Goal: Find specific page/section: Find specific page/section

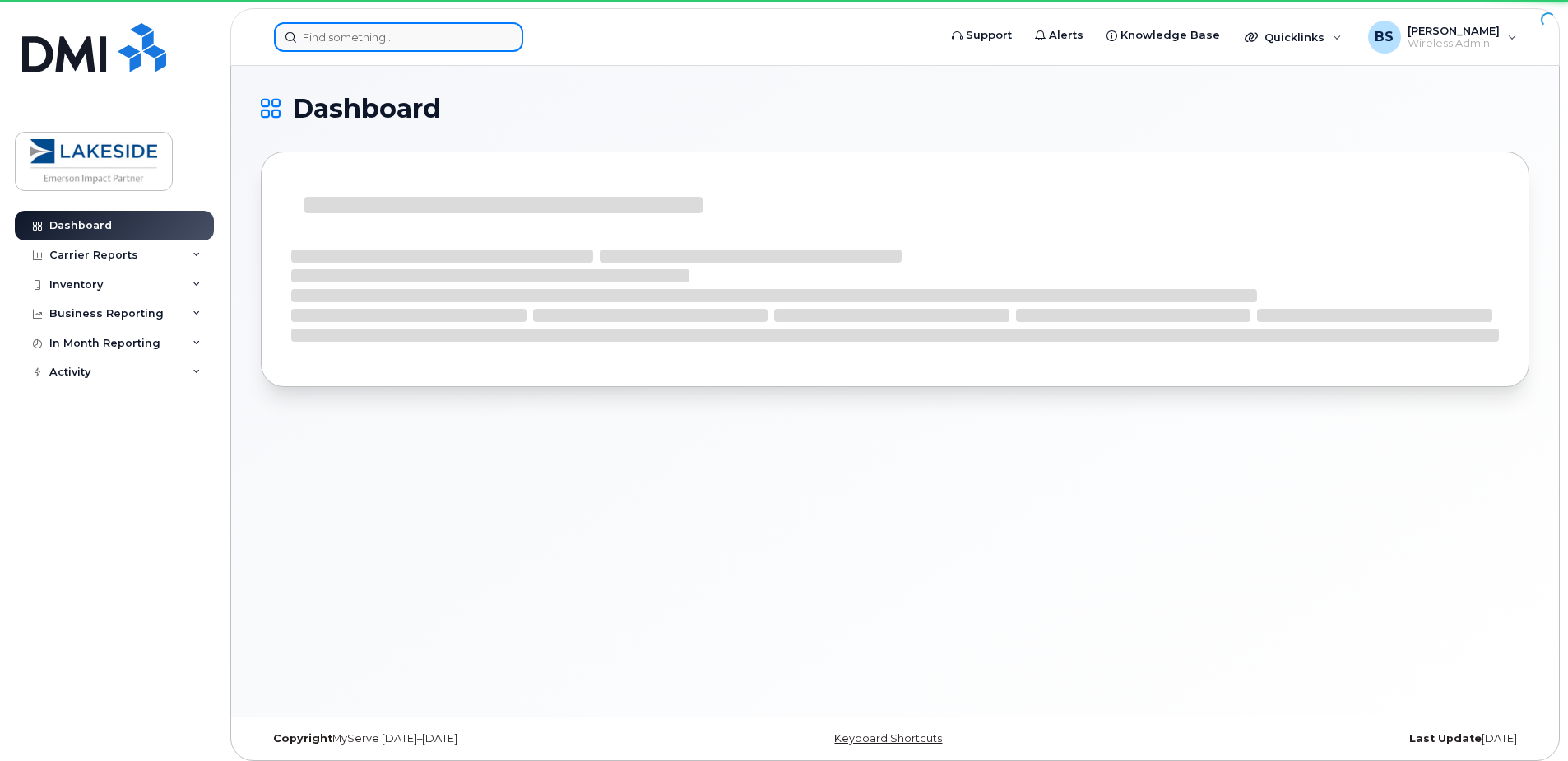
click at [451, 43] on input at bounding box center [399, 37] width 249 height 29
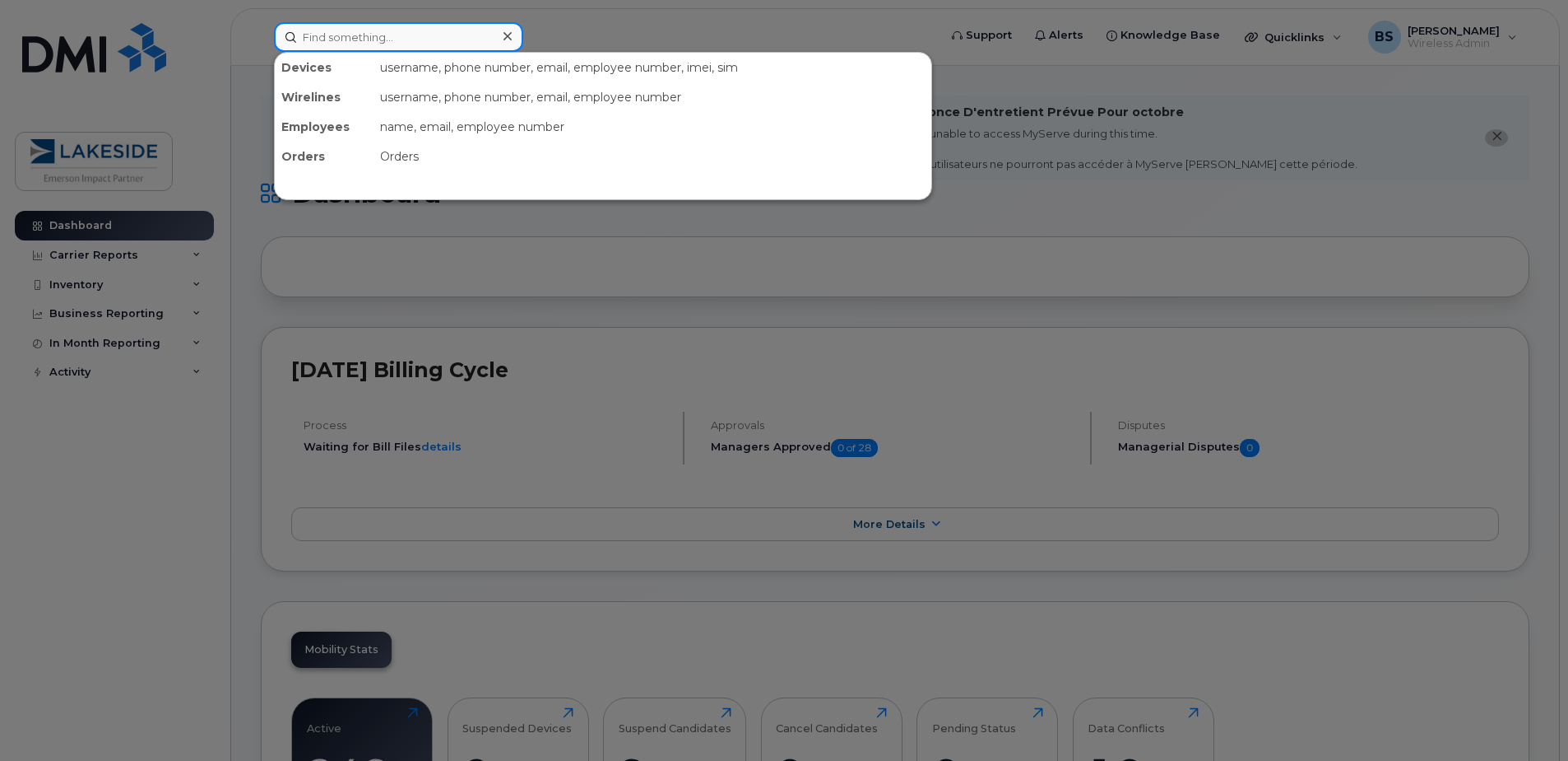
type input "S"
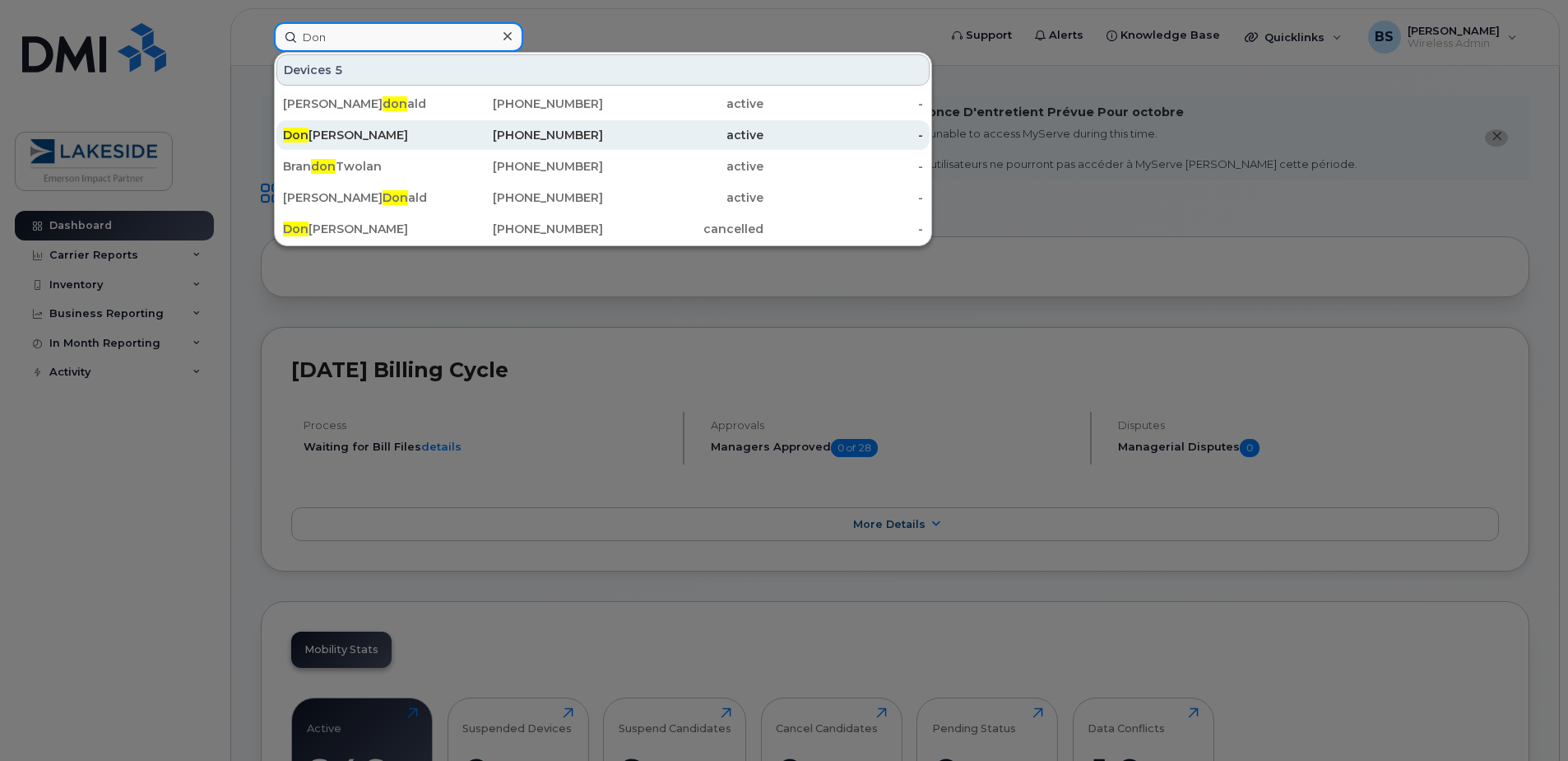
type input "Don"
click at [402, 129] on div "Don Sarpong" at bounding box center [364, 135] width 160 height 17
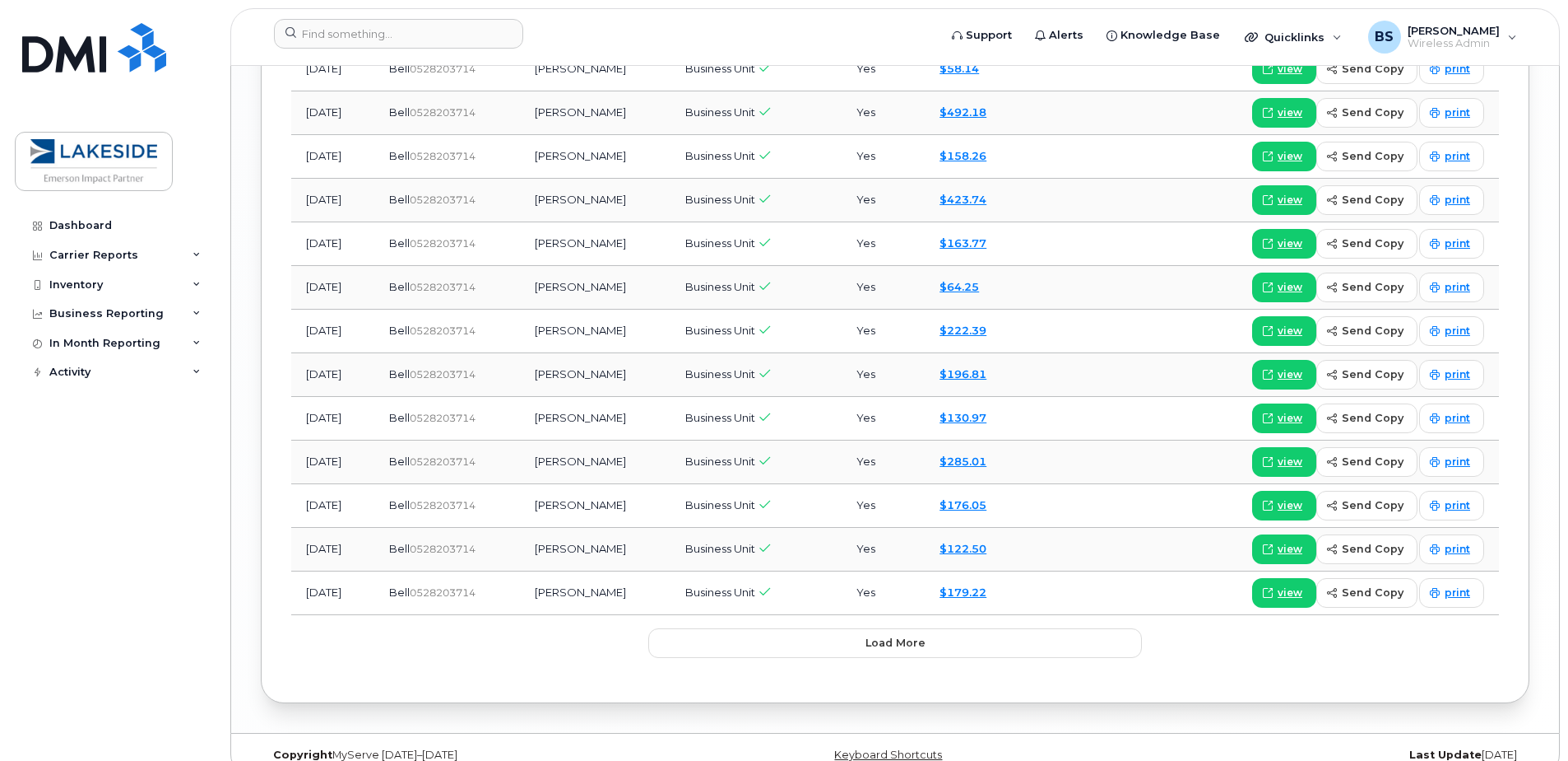
scroll to position [2672, 0]
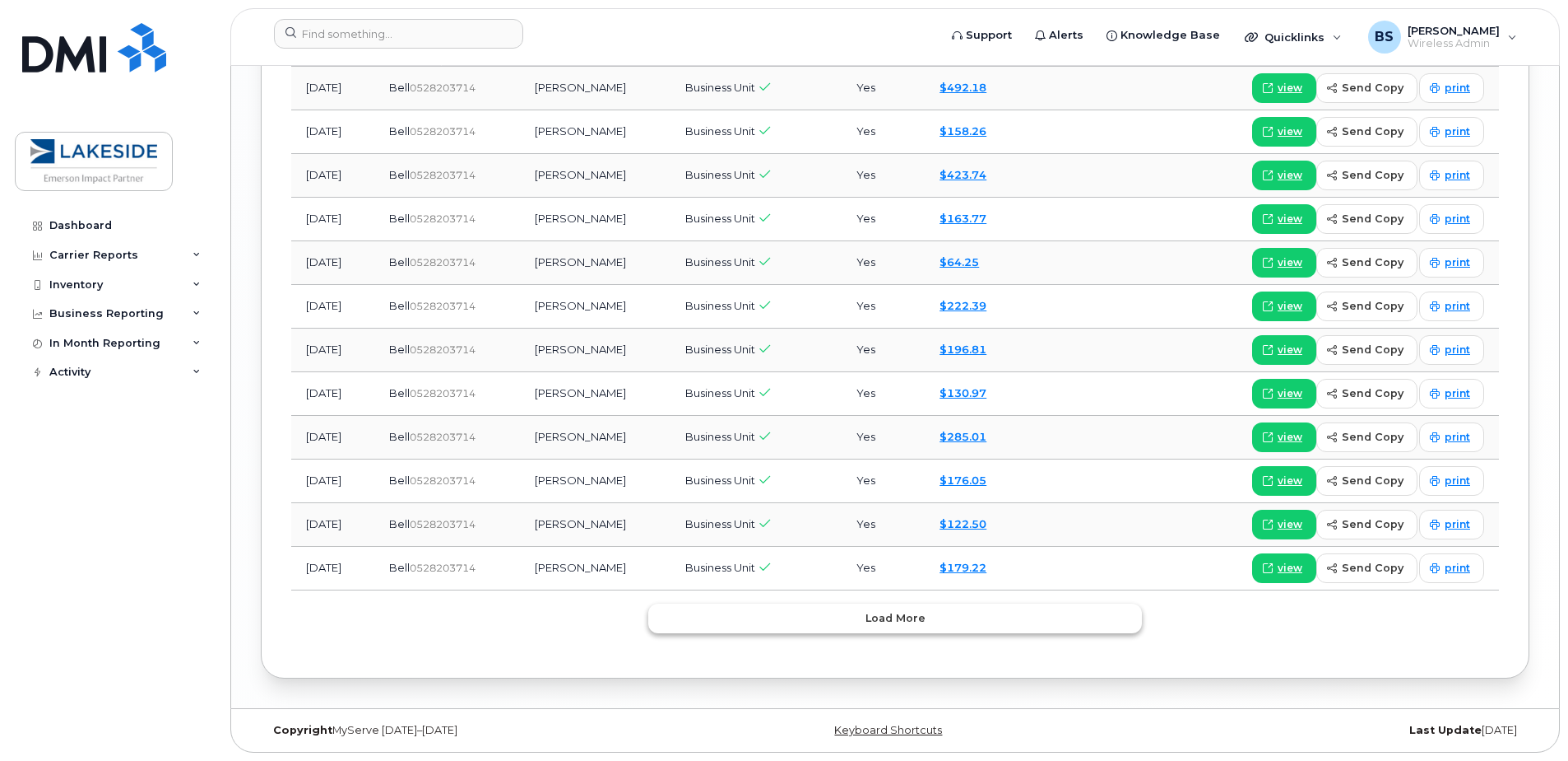
click at [777, 626] on button "Load more" at bounding box center [895, 618] width 494 height 29
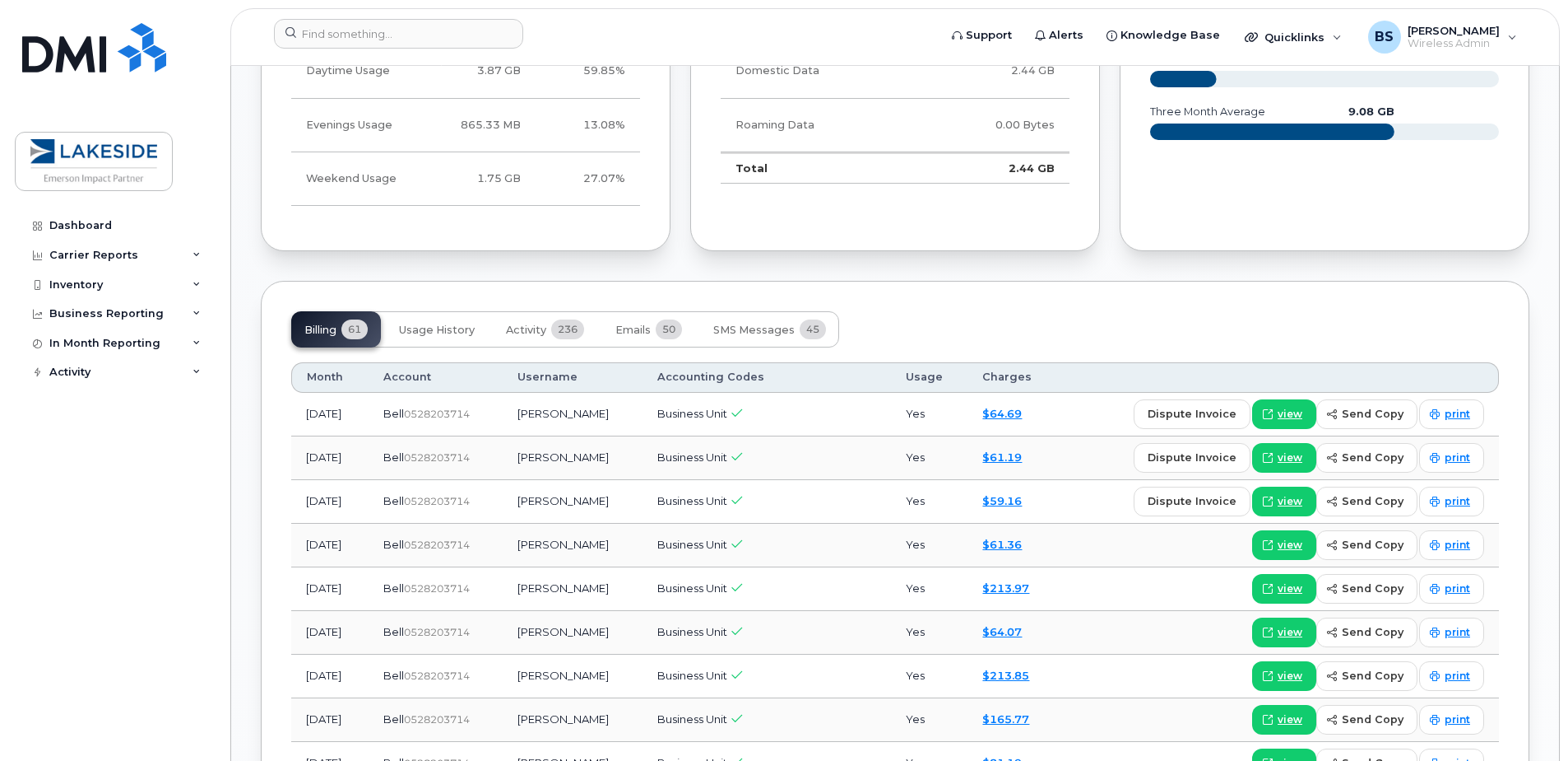
scroll to position [1766, 0]
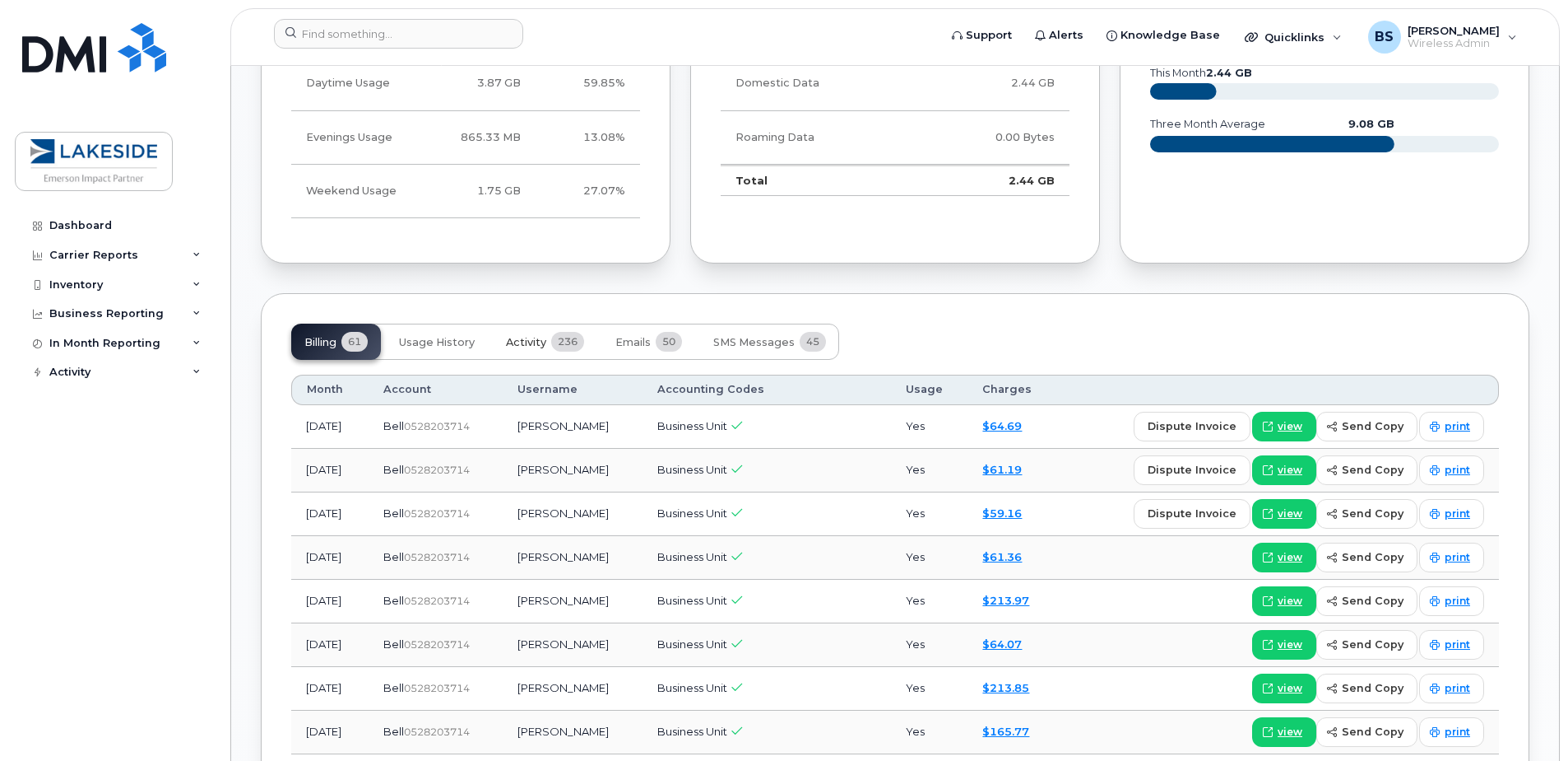
click at [515, 336] on span "Activity" at bounding box center [526, 343] width 40 height 13
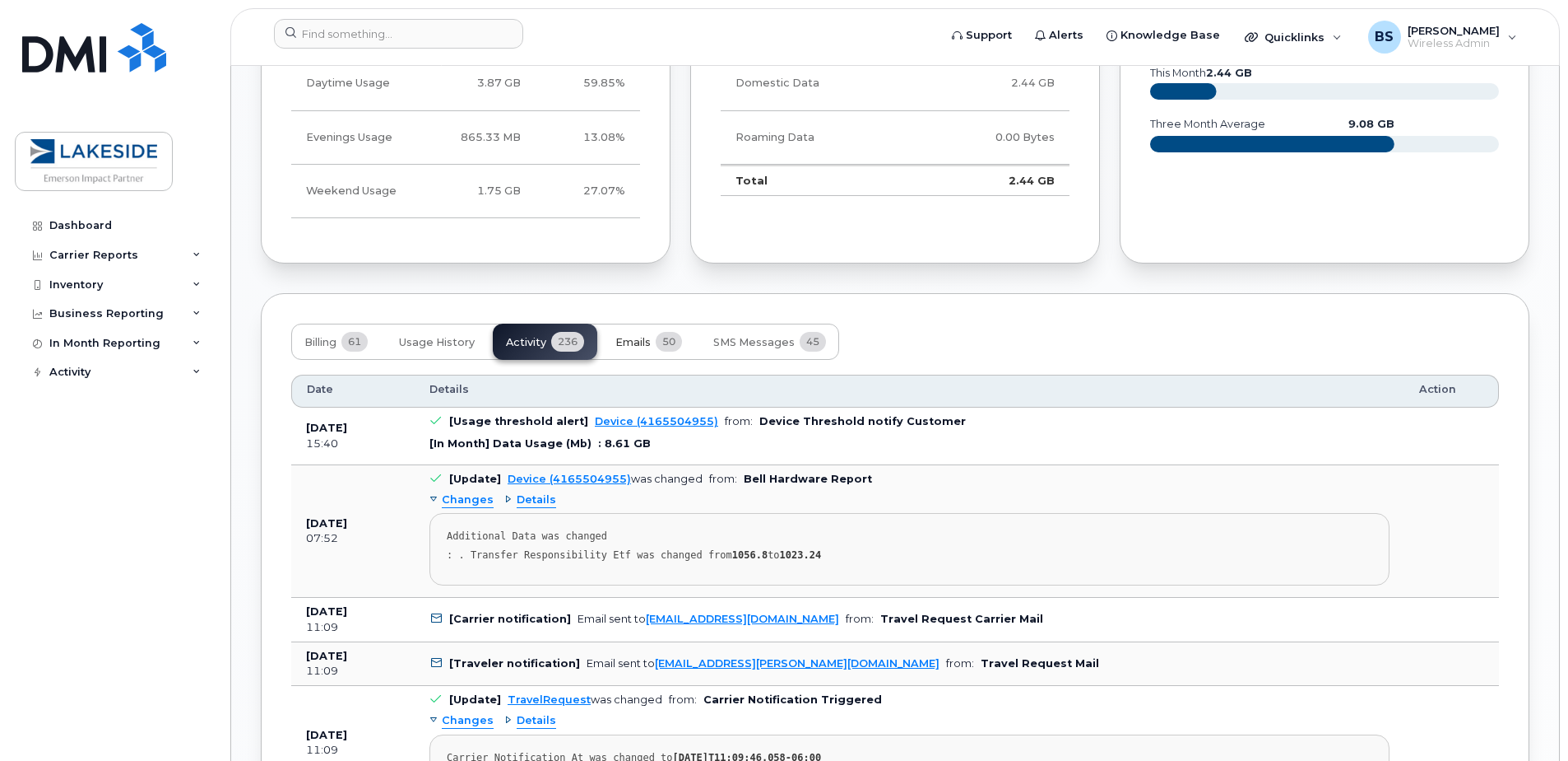
click at [639, 349] on button "Emails 50" at bounding box center [649, 341] width 93 height 36
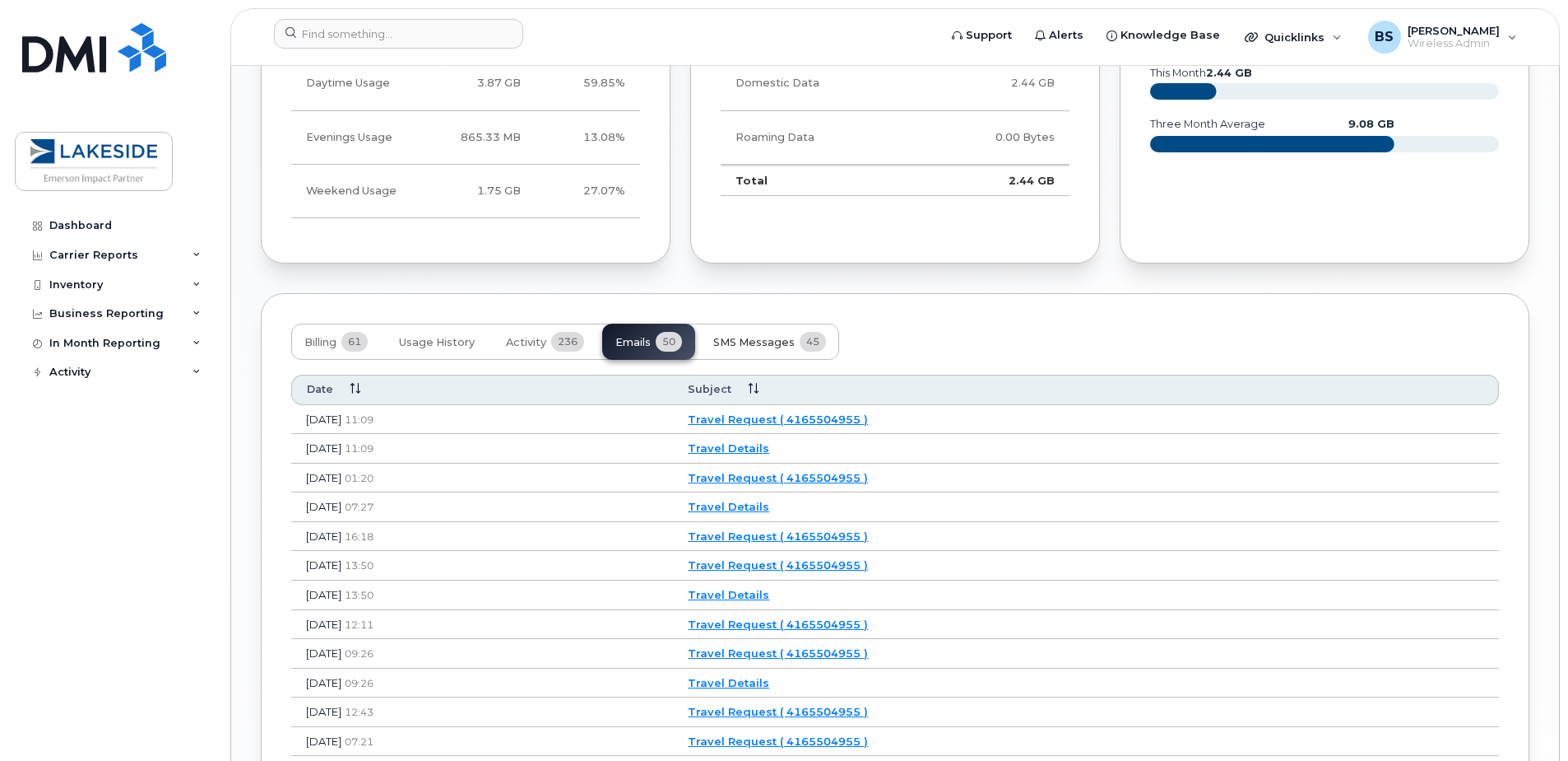
click at [770, 345] on span "SMS Messages" at bounding box center [753, 343] width 81 height 13
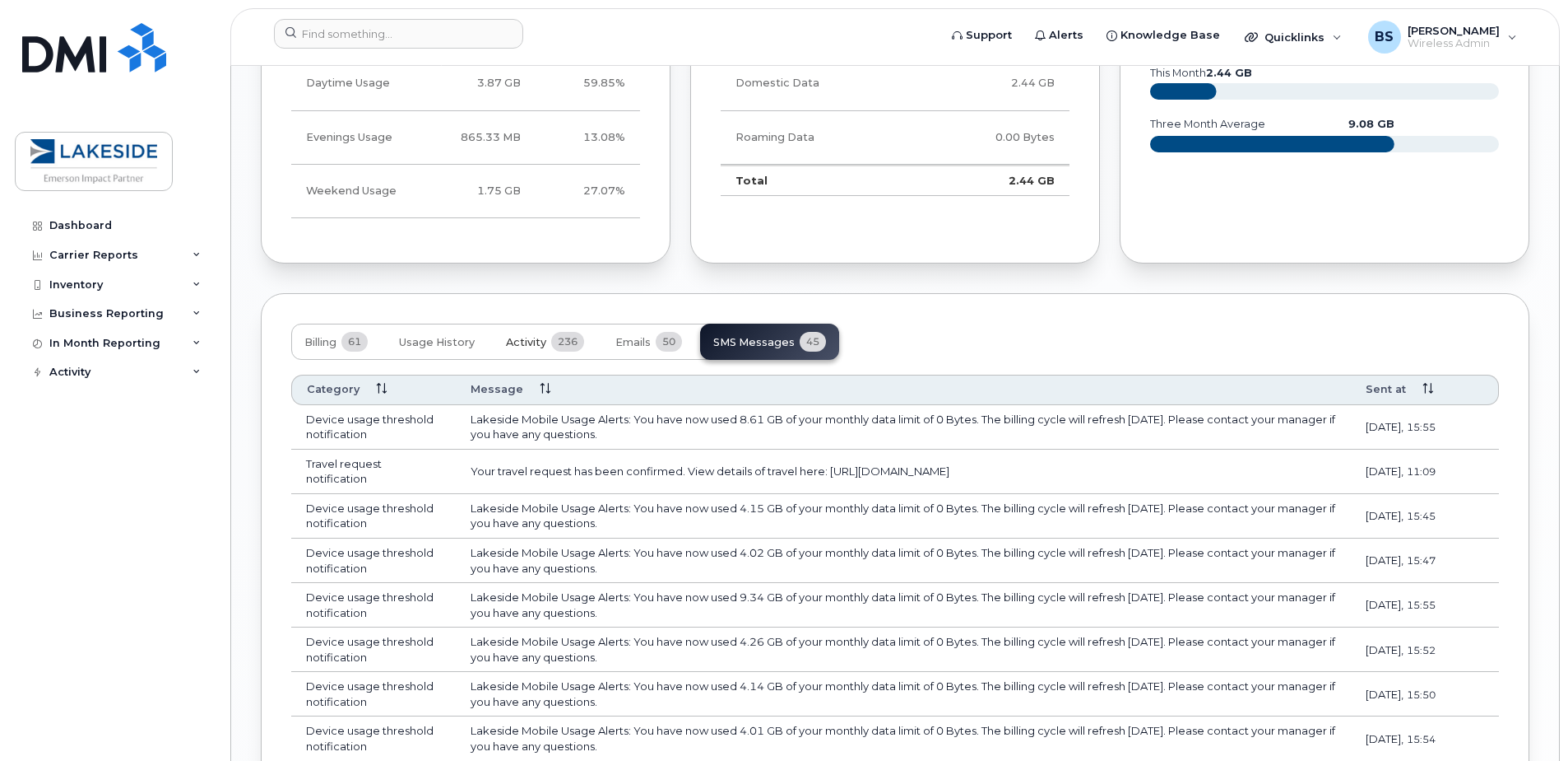
click at [551, 350] on button "Activity 236" at bounding box center [545, 341] width 104 height 36
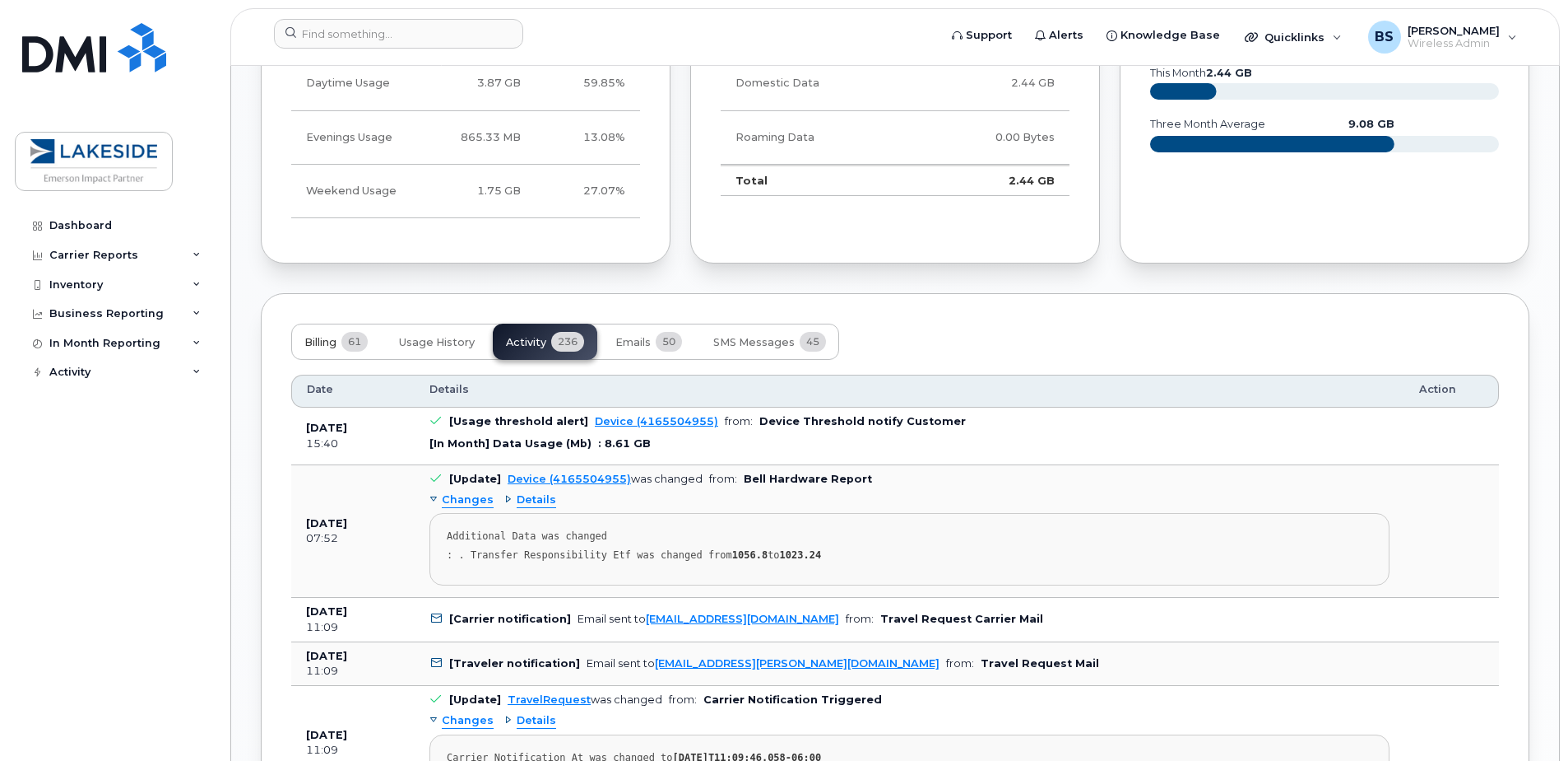
click at [305, 345] on span "Billing" at bounding box center [320, 343] width 32 height 13
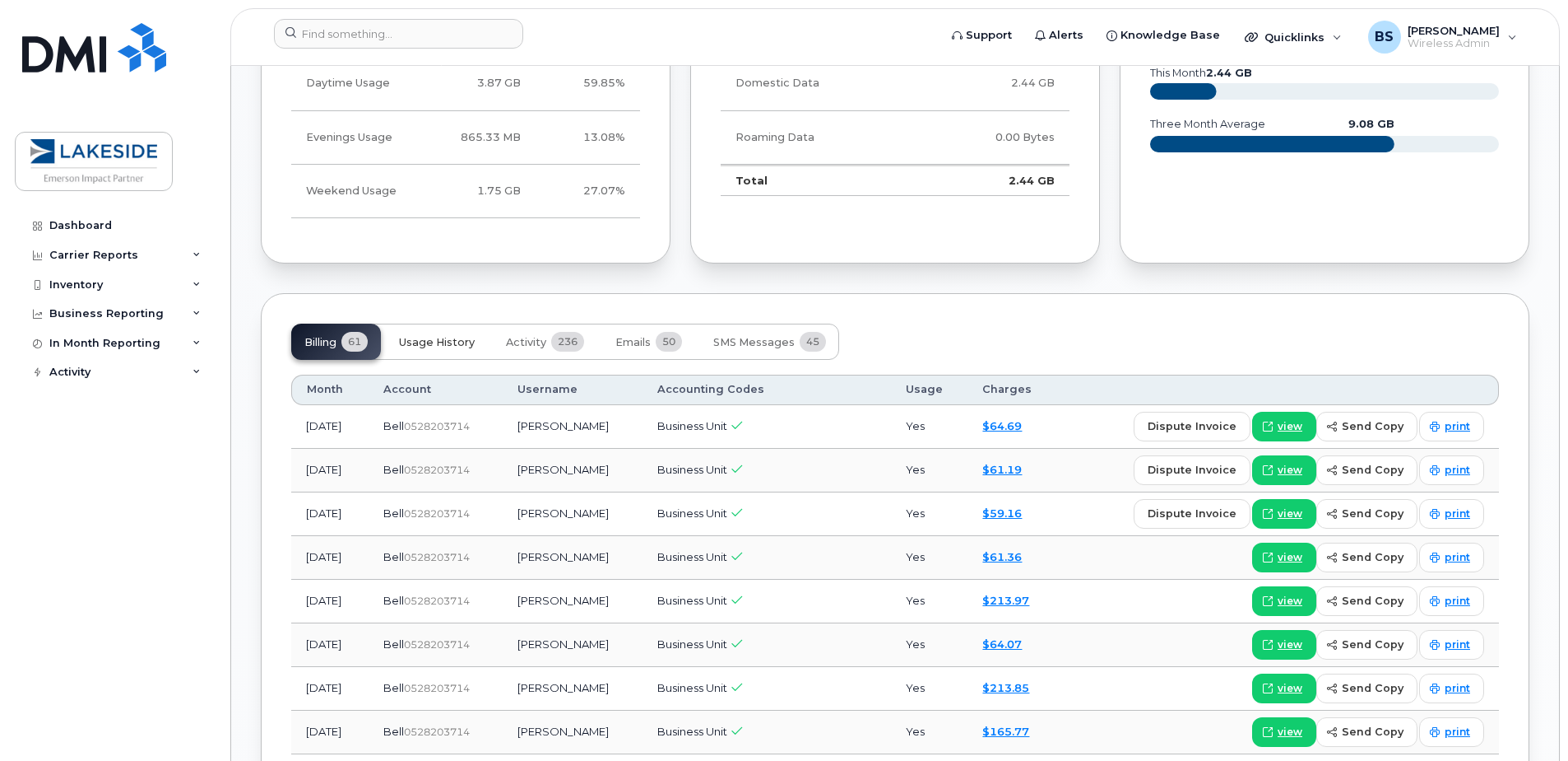
click at [432, 349] on button "Usage History" at bounding box center [437, 341] width 102 height 36
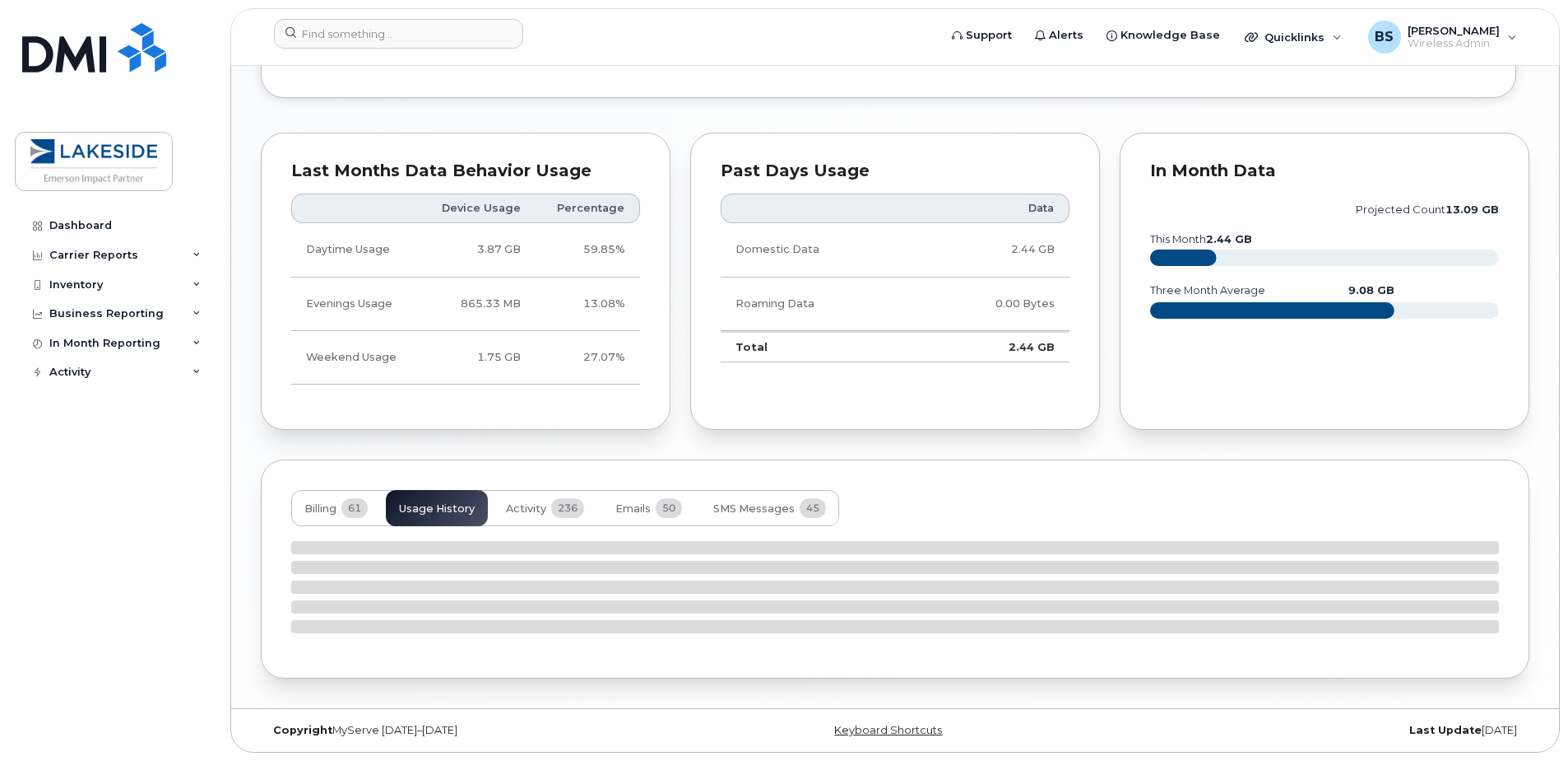
scroll to position [1601, 0]
click at [323, 512] on span "Billing" at bounding box center [320, 508] width 32 height 13
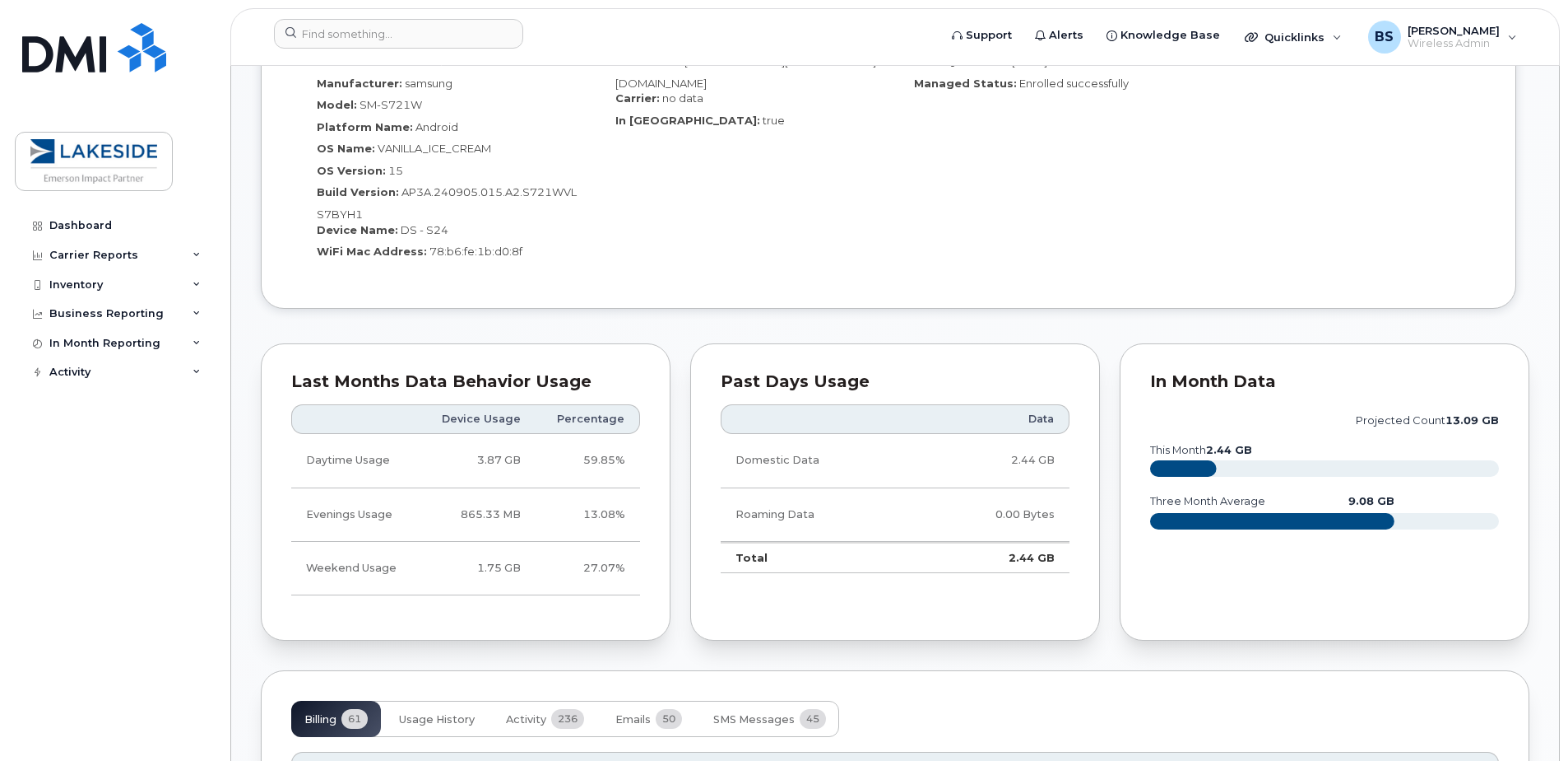
scroll to position [1106, 0]
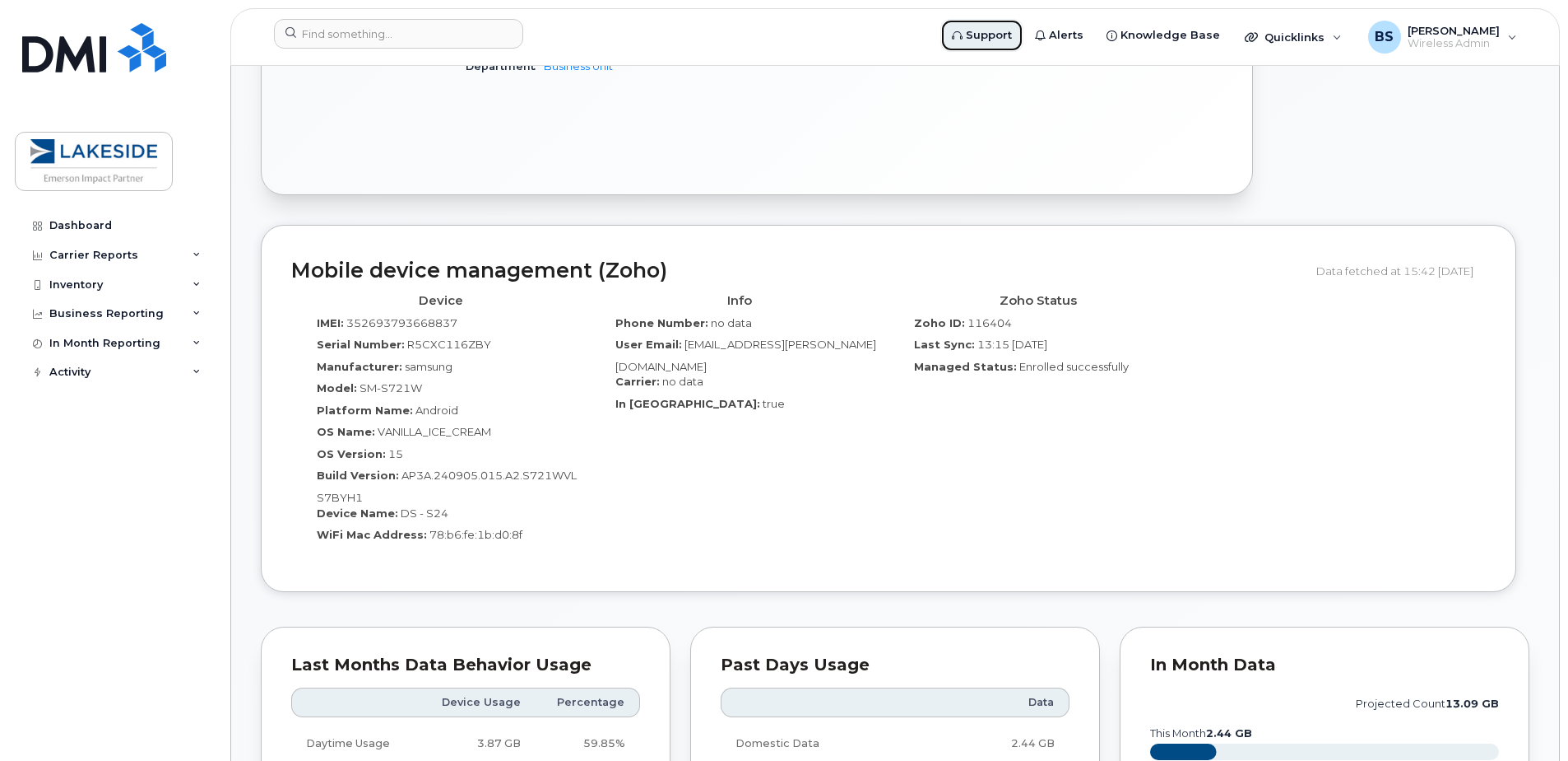
click at [1001, 22] on link "Support" at bounding box center [981, 35] width 83 height 33
click at [1347, 31] on div "Quicklinks" at bounding box center [1294, 37] width 120 height 33
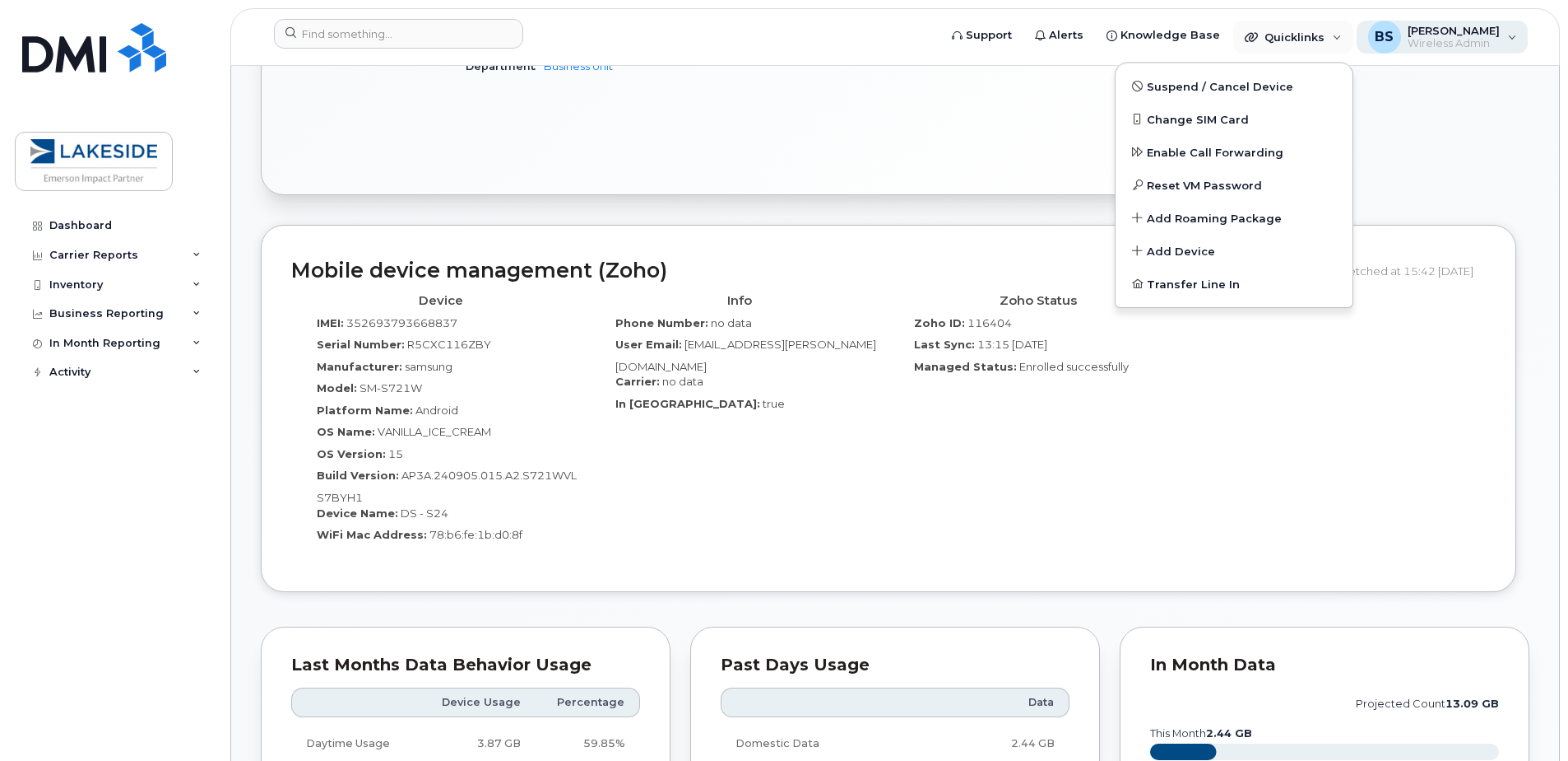
click at [1484, 42] on span "Wireless Admin" at bounding box center [1453, 43] width 92 height 13
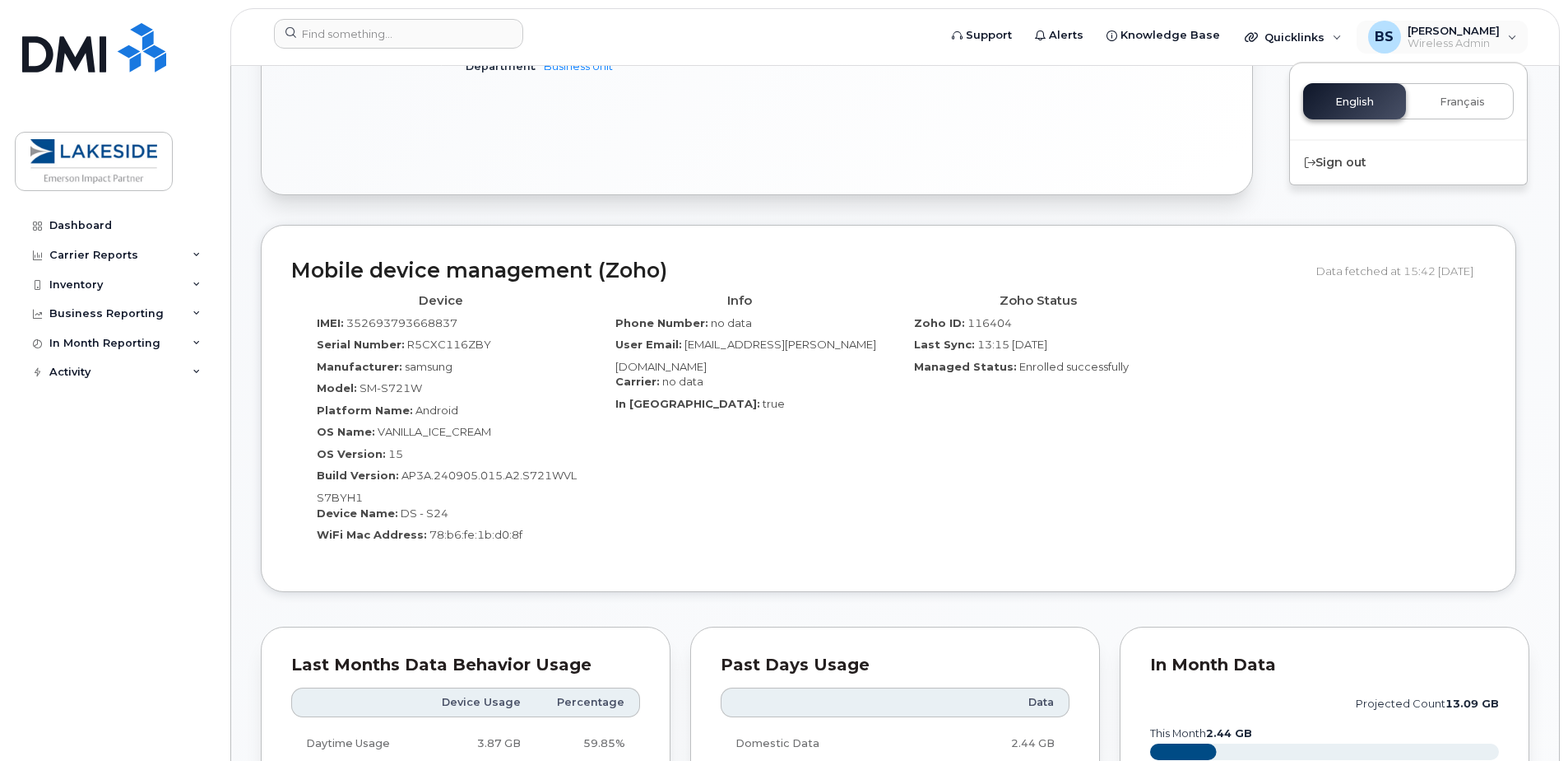
click at [1440, 449] on div "Device IMEI: 352693793668837 Serial Number: R5CXC116ZBY Manufacturer: samsung M…" at bounding box center [888, 424] width 1194 height 275
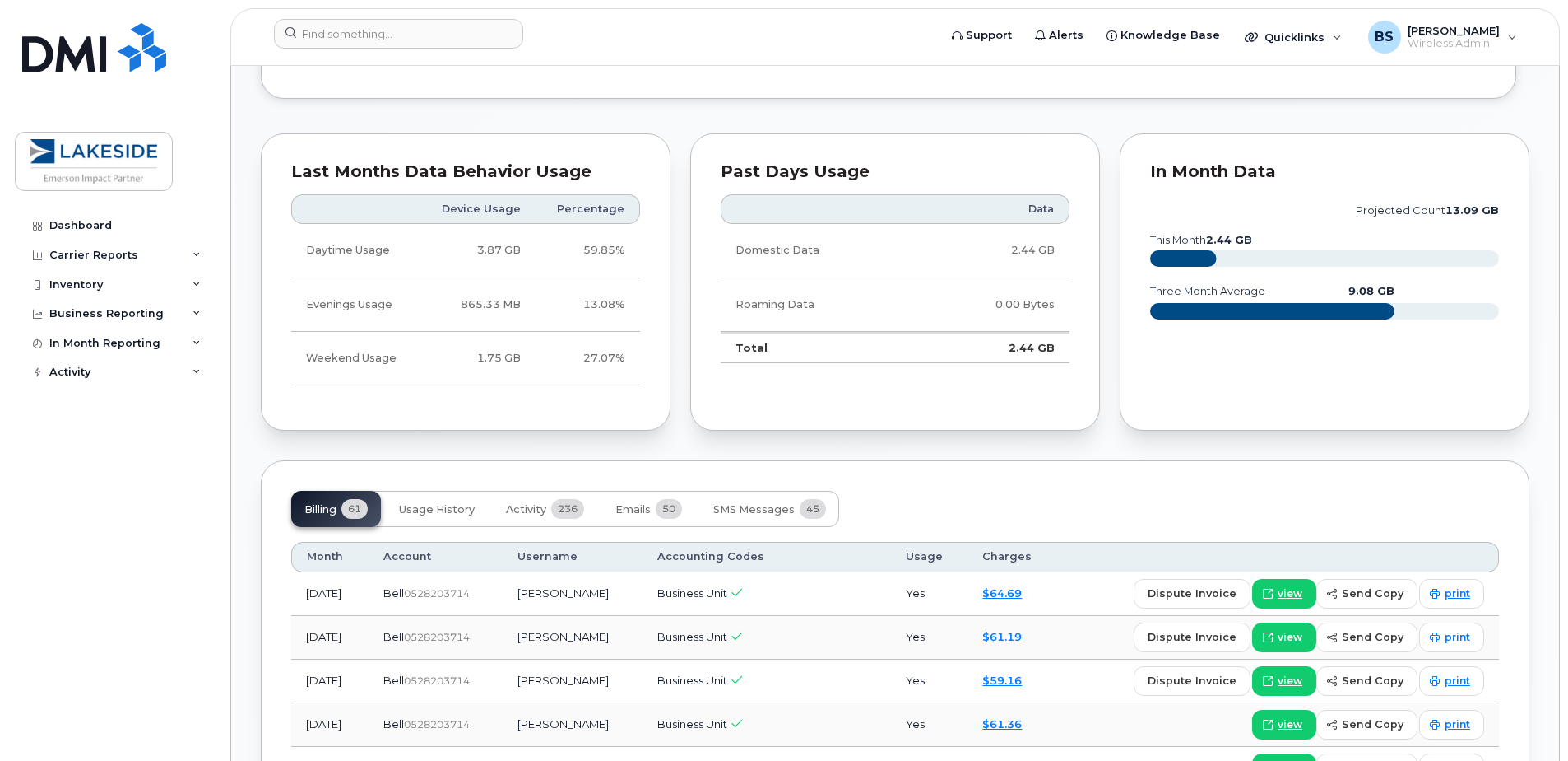
scroll to position [1847, 0]
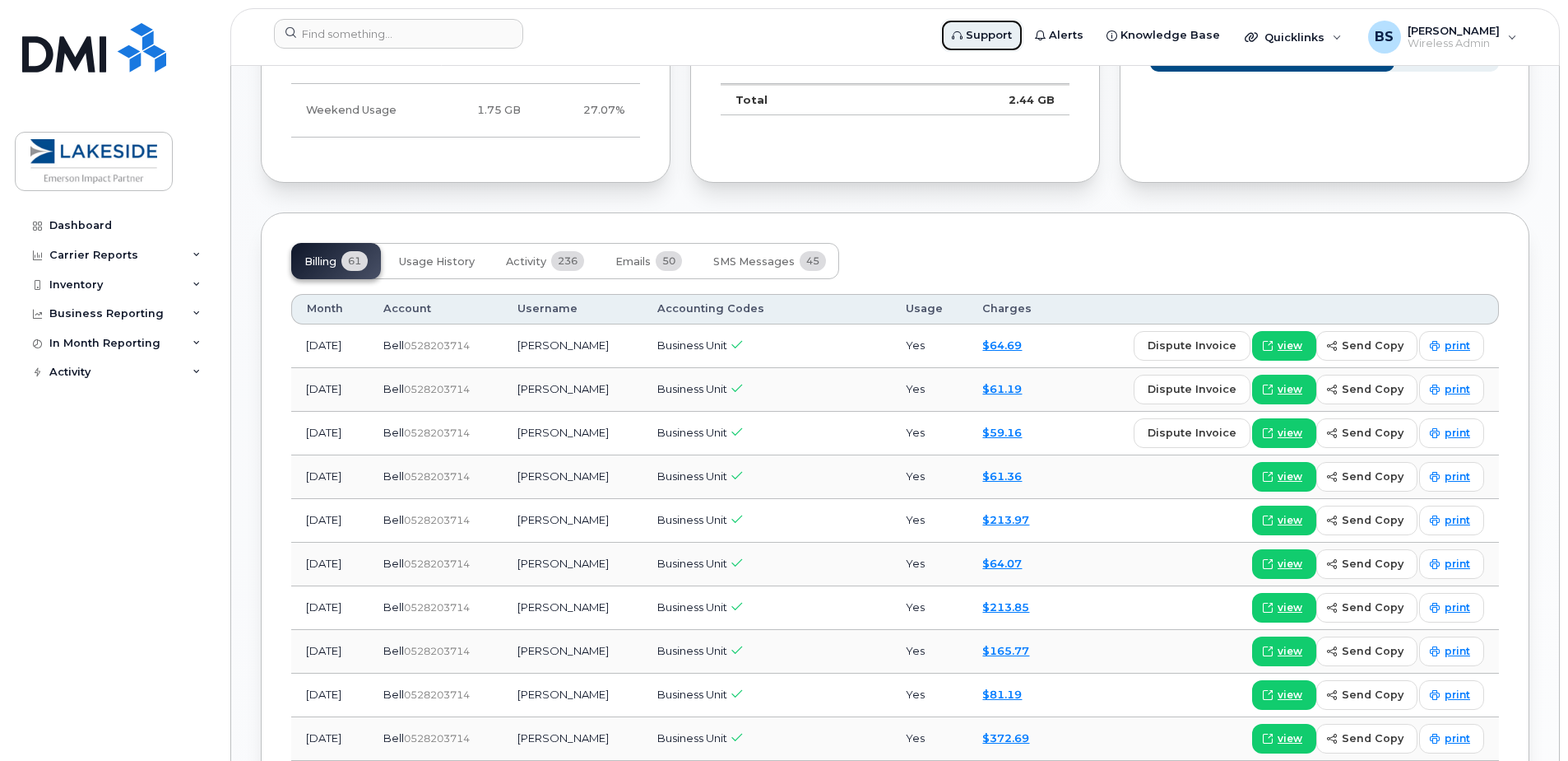
click at [992, 43] on link "Support" at bounding box center [981, 35] width 83 height 33
click at [99, 374] on div "Activity" at bounding box center [115, 371] width 199 height 29
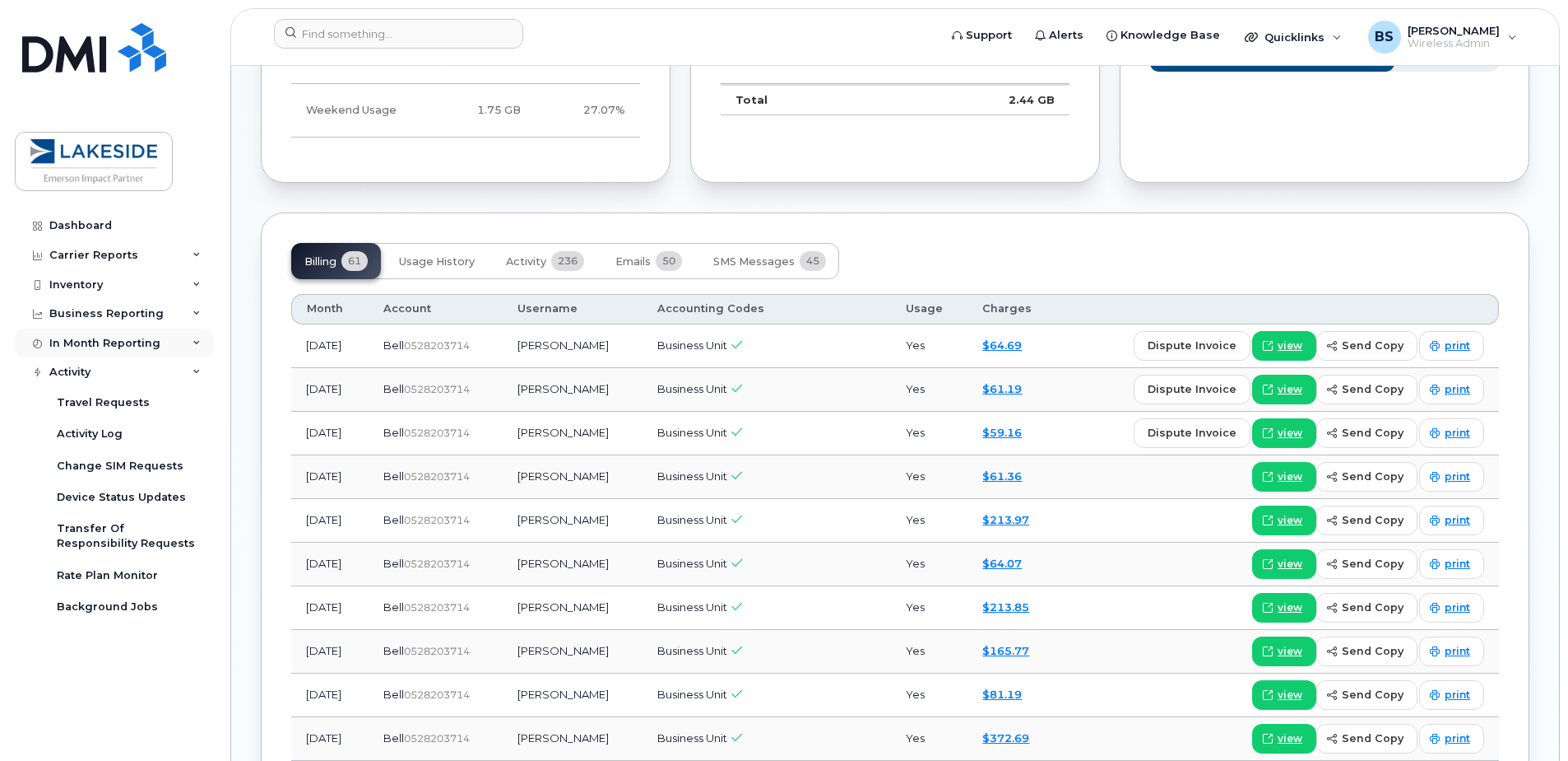
click at [144, 350] on div "In Month Reporting" at bounding box center [115, 343] width 199 height 29
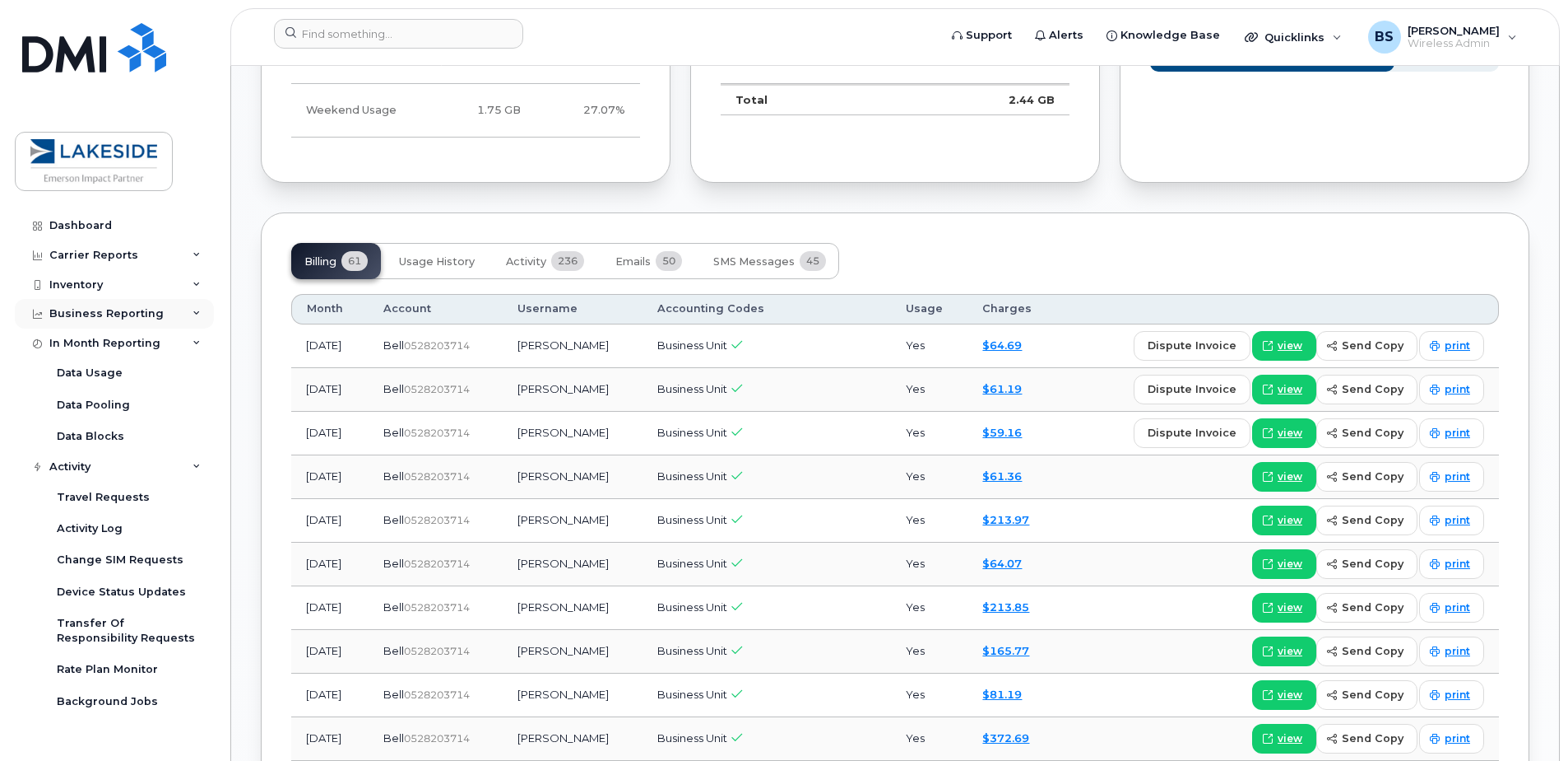
click at [164, 309] on div "Business Reporting" at bounding box center [115, 313] width 199 height 29
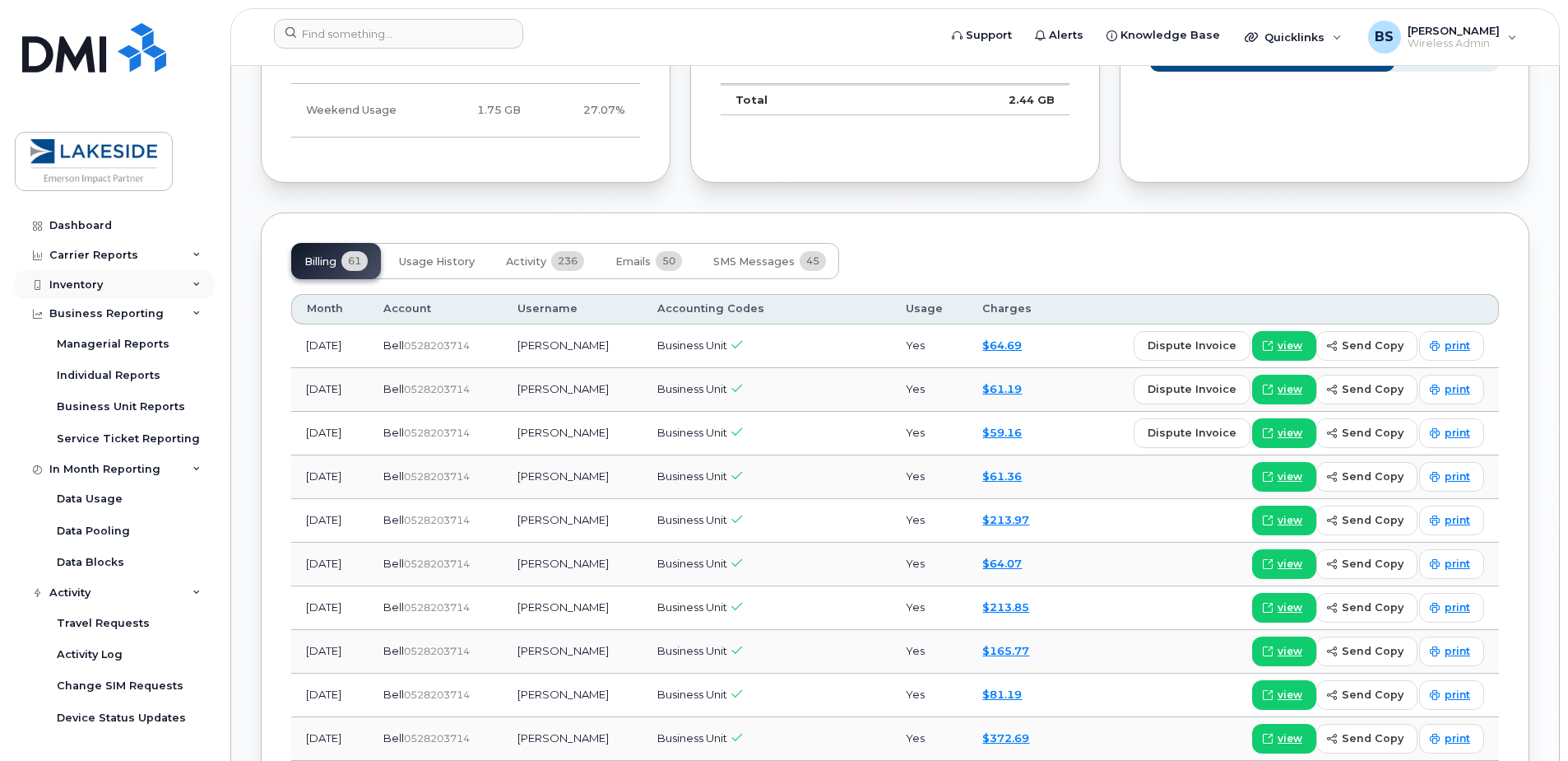
click at [164, 286] on div "Inventory" at bounding box center [115, 284] width 199 height 29
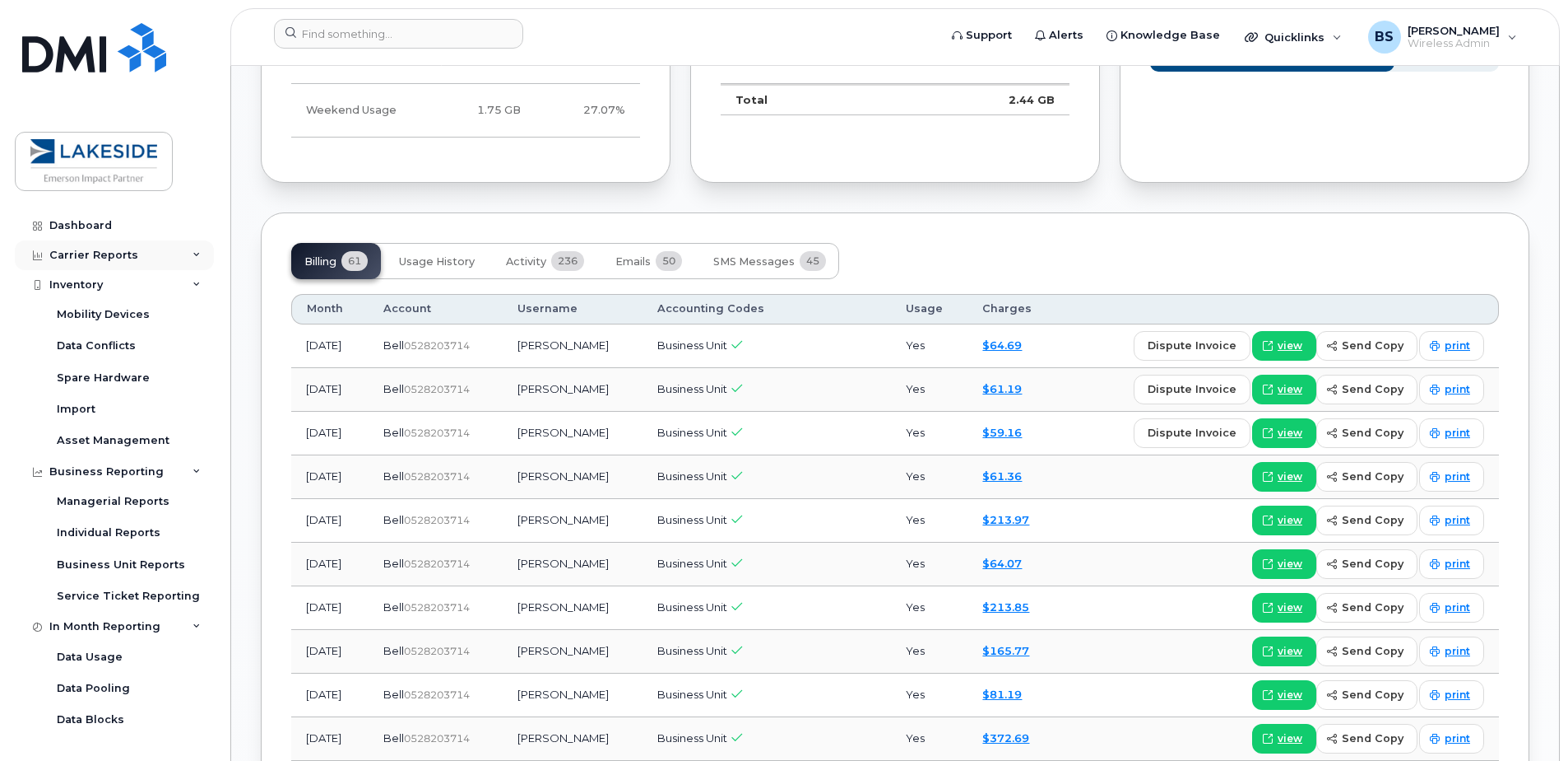
click at [155, 261] on div "Carrier Reports" at bounding box center [115, 254] width 199 height 29
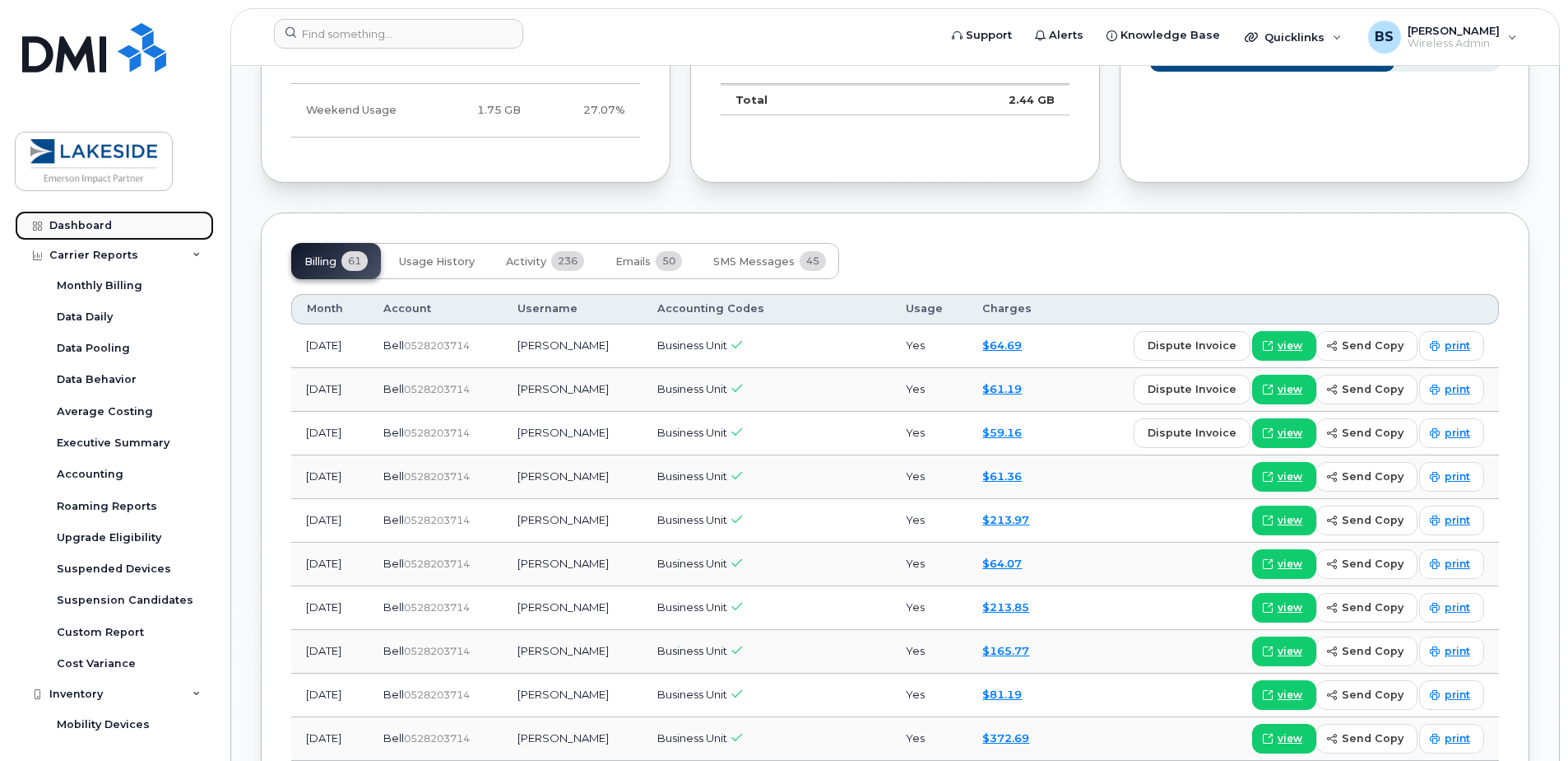
click at [117, 222] on link "Dashboard" at bounding box center [115, 225] width 199 height 29
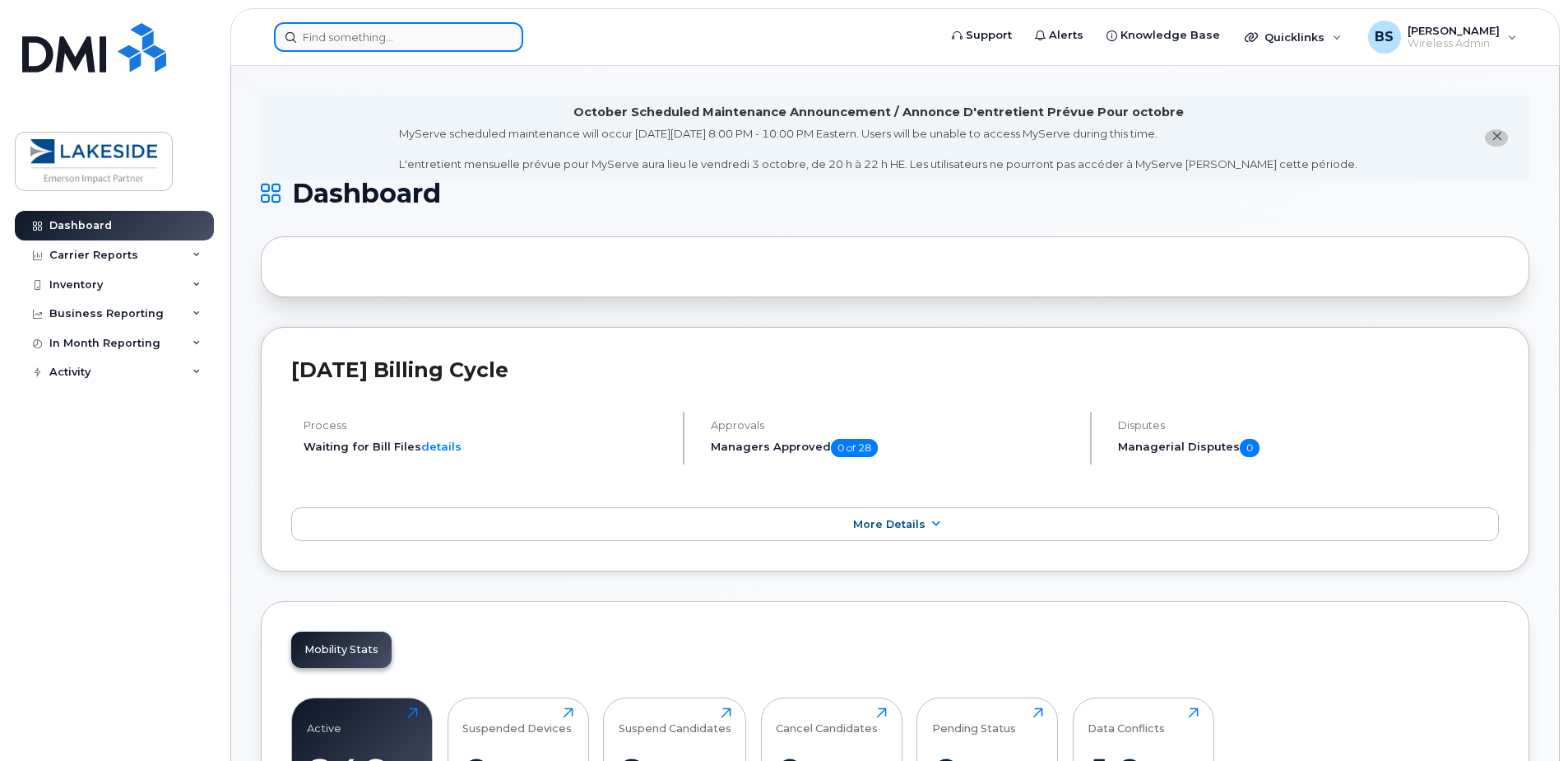
click at [379, 49] on input at bounding box center [399, 37] width 249 height 29
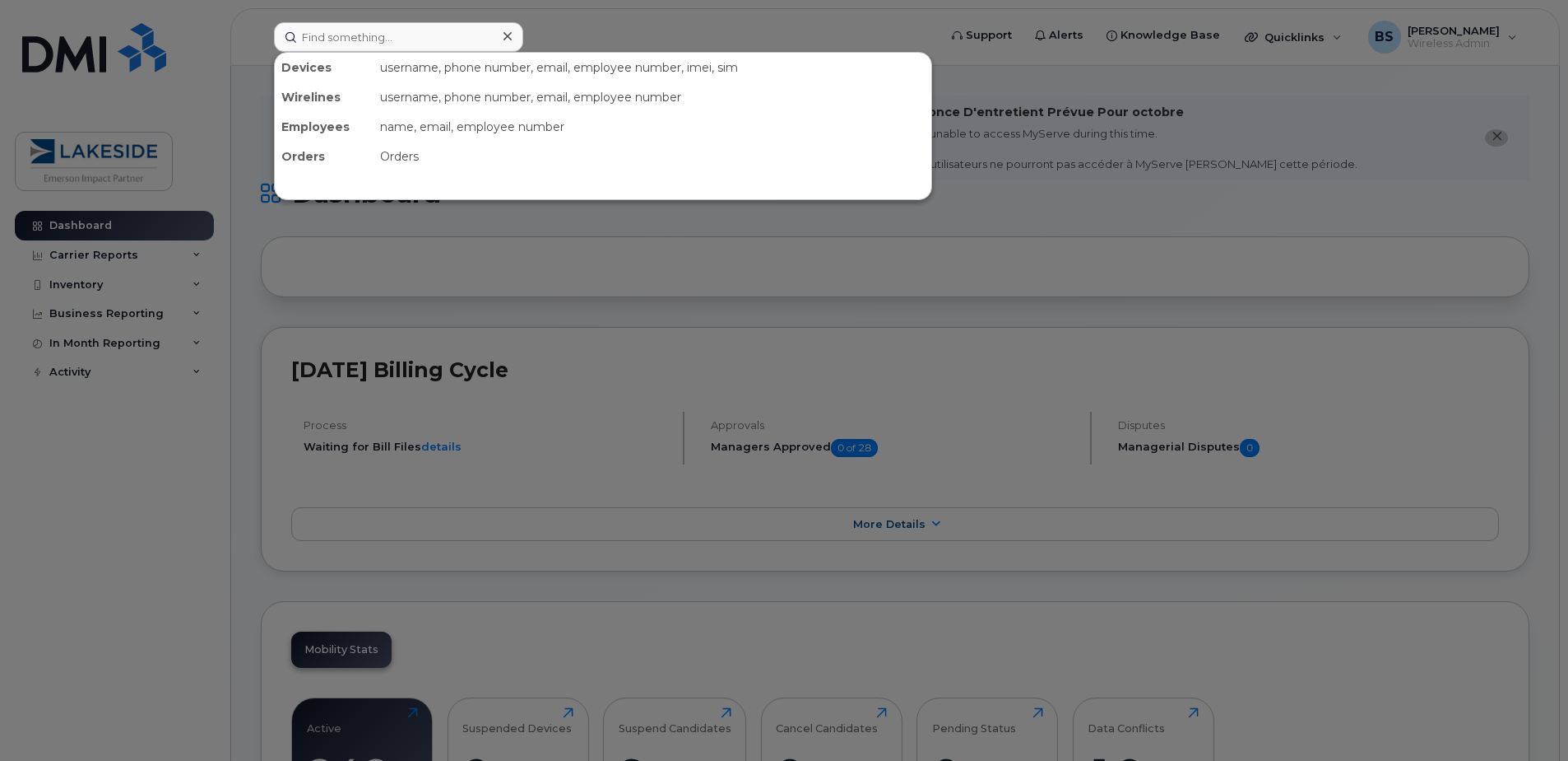
click at [1260, 109] on div at bounding box center [784, 380] width 1568 height 761
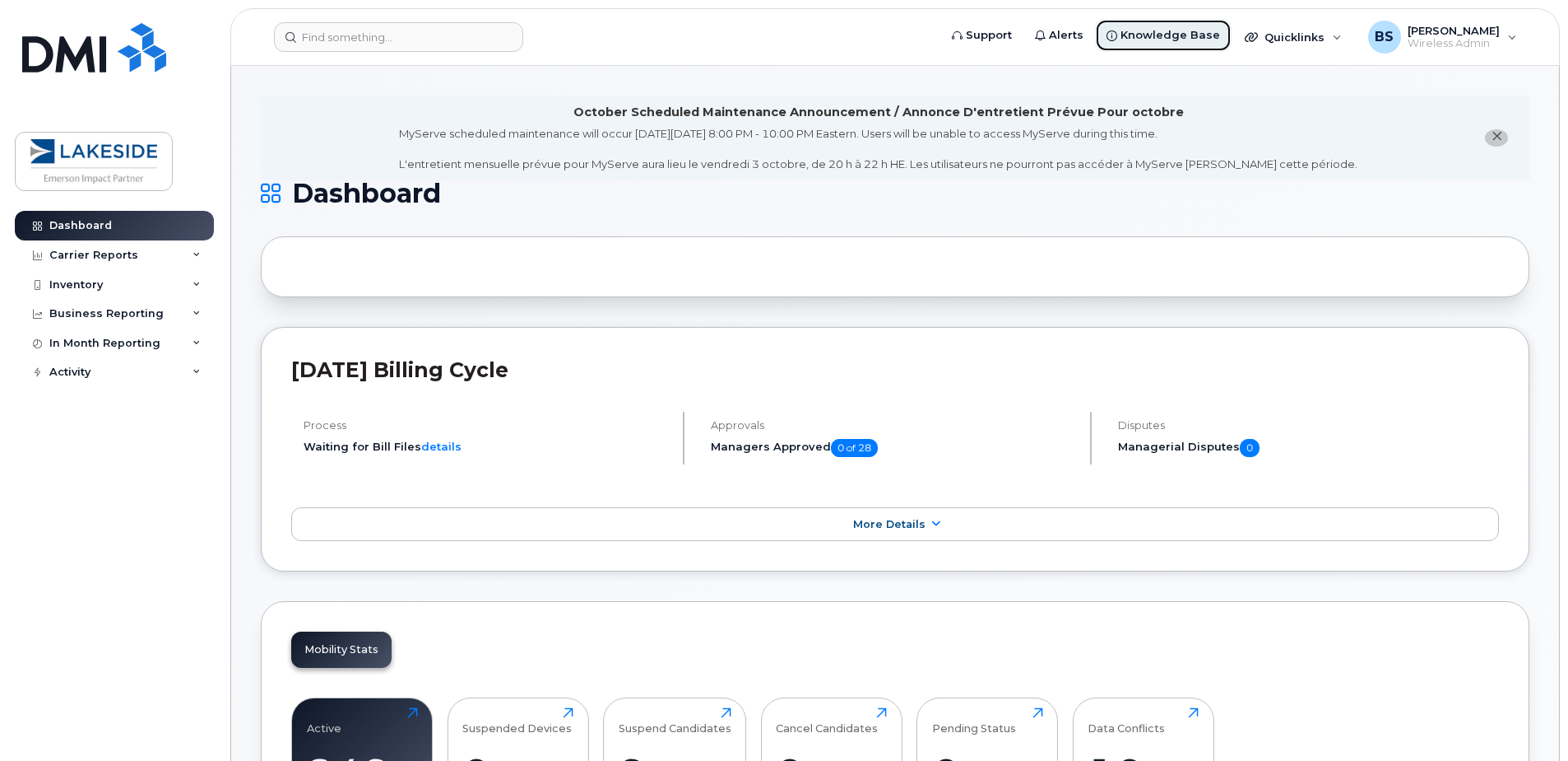
click at [1148, 36] on span "Knowledge Base" at bounding box center [1170, 35] width 99 height 17
